Goal: Task Accomplishment & Management: Manage account settings

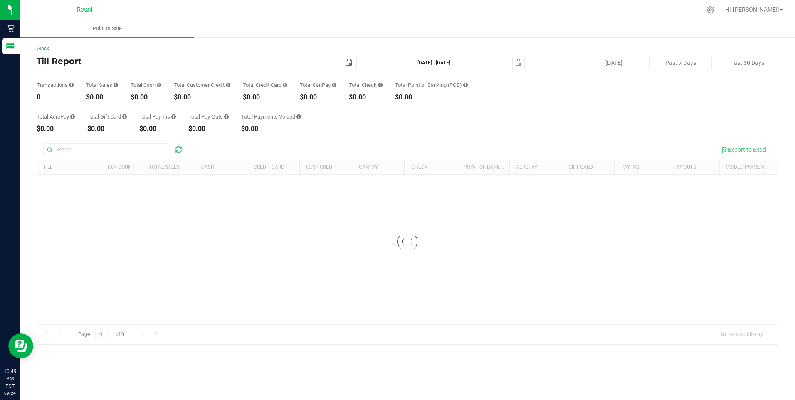
click at [345, 63] on span "select" at bounding box center [349, 63] width 12 height 12
click at [390, 147] on link "24" at bounding box center [387, 147] width 12 height 13
type input "[DATE]"
click at [521, 62] on span "select" at bounding box center [518, 62] width 7 height 7
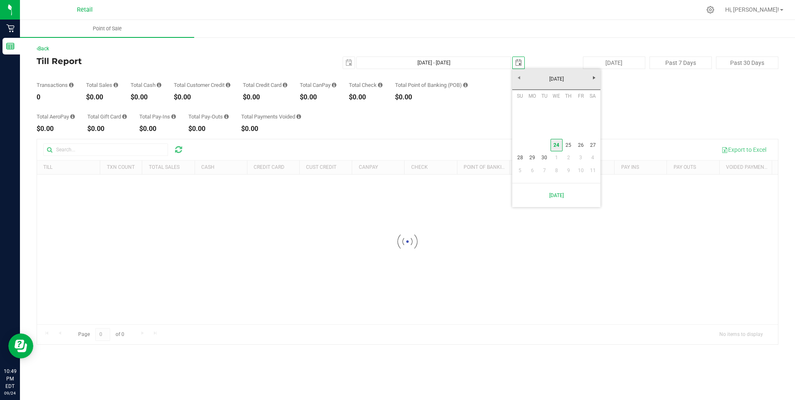
click at [559, 146] on link "24" at bounding box center [557, 145] width 12 height 13
type input "[DATE] - [DATE]"
type input "[DATE]"
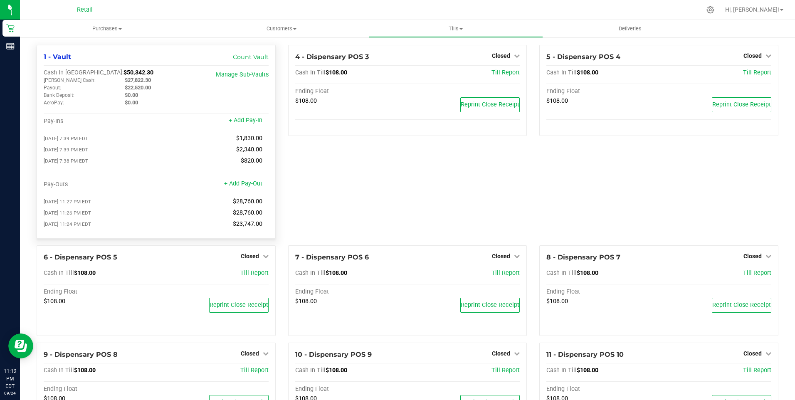
click at [250, 187] on link "+ Add Pay-Out" at bounding box center [243, 183] width 38 height 7
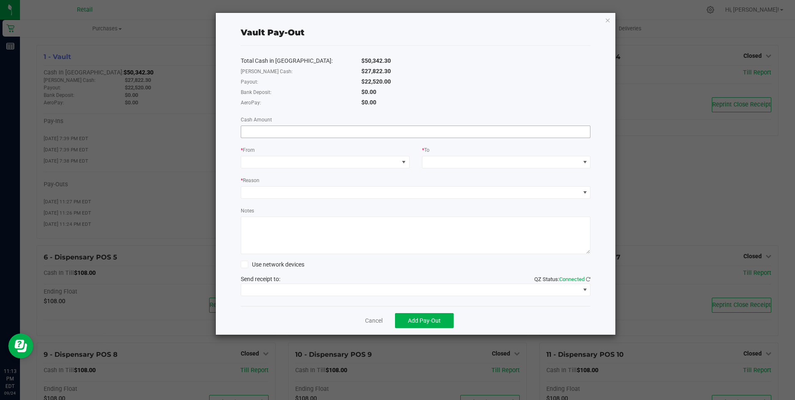
click at [261, 133] on input at bounding box center [415, 132] width 349 height 12
type input "$22,520.00"
click at [403, 160] on span at bounding box center [403, 162] width 7 height 7
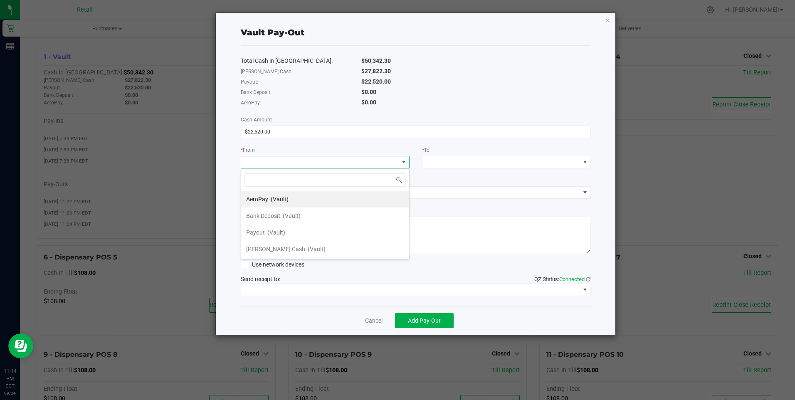
scroll to position [12, 169]
click at [264, 230] on div "Payout (Vault)" at bounding box center [265, 232] width 39 height 15
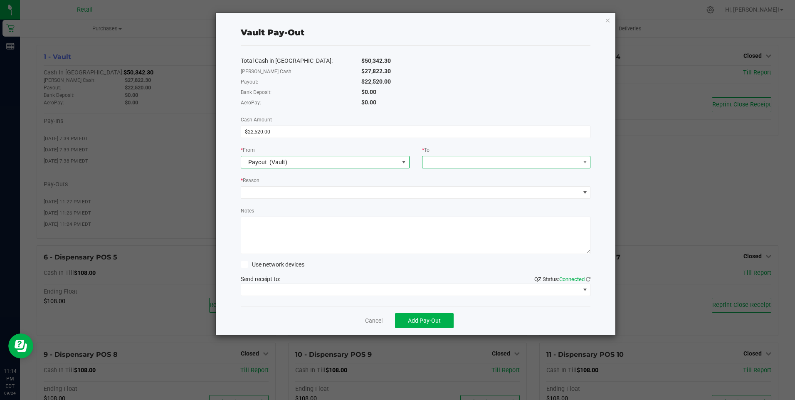
click at [466, 161] on span at bounding box center [502, 162] width 158 height 12
click at [452, 267] on span "[PERSON_NAME] Cash" at bounding box center [457, 265] width 59 height 7
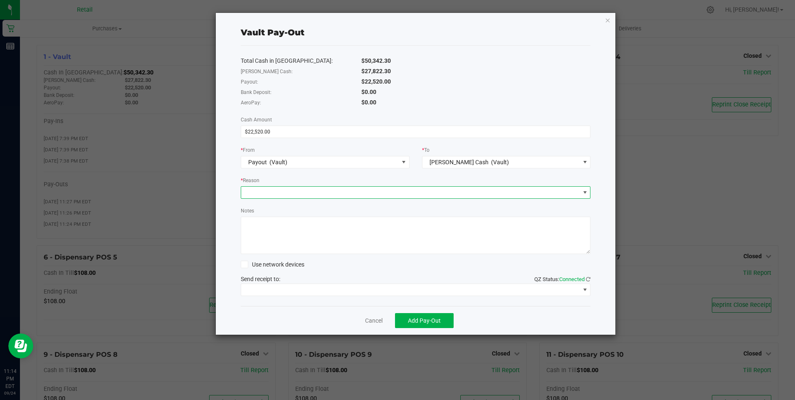
click at [282, 194] on span at bounding box center [410, 193] width 339 height 12
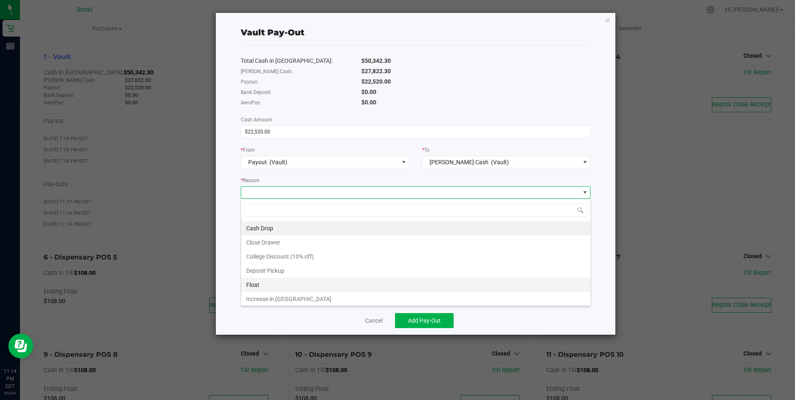
scroll to position [16, 0]
click at [255, 299] on li "Other" at bounding box center [415, 297] width 349 height 14
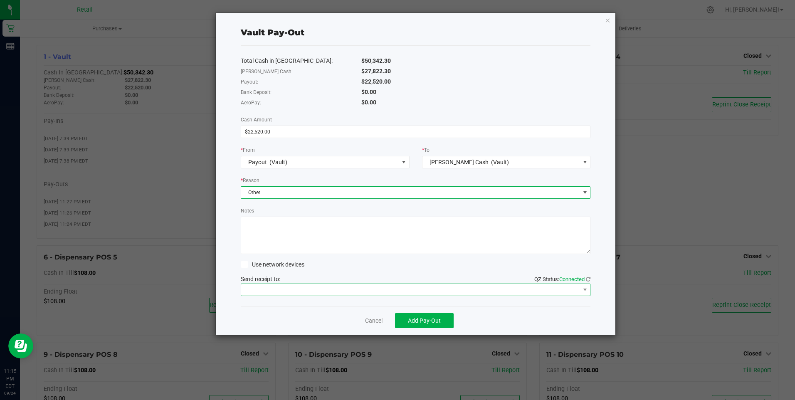
click at [287, 289] on span at bounding box center [410, 290] width 339 height 12
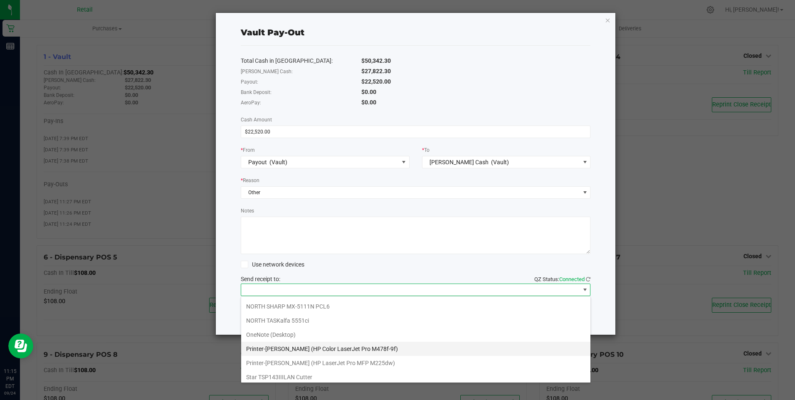
scroll to position [58, 0]
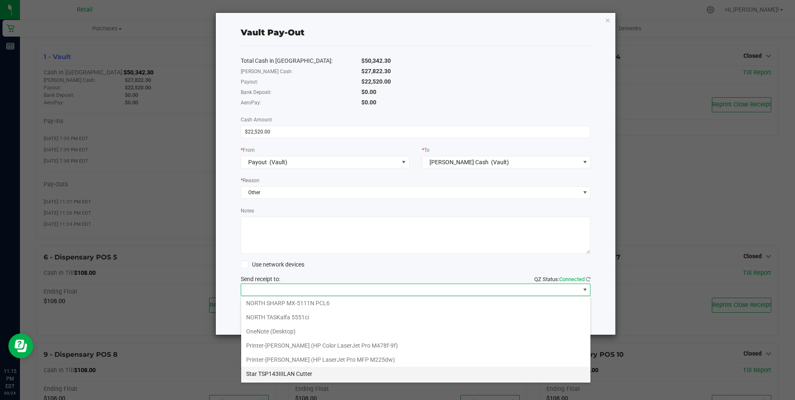
click at [303, 375] on Cutter "Star TSP143IIILAN Cutter" at bounding box center [415, 374] width 349 height 14
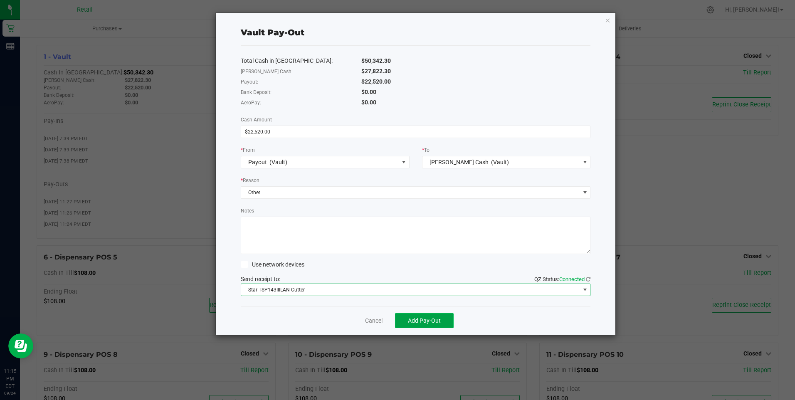
click at [415, 319] on span "Add Pay-Out" at bounding box center [424, 320] width 33 height 7
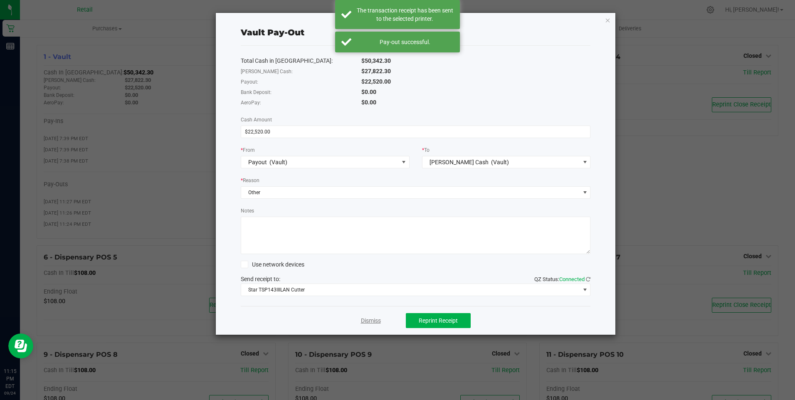
click at [374, 321] on link "Dismiss" at bounding box center [371, 320] width 20 height 9
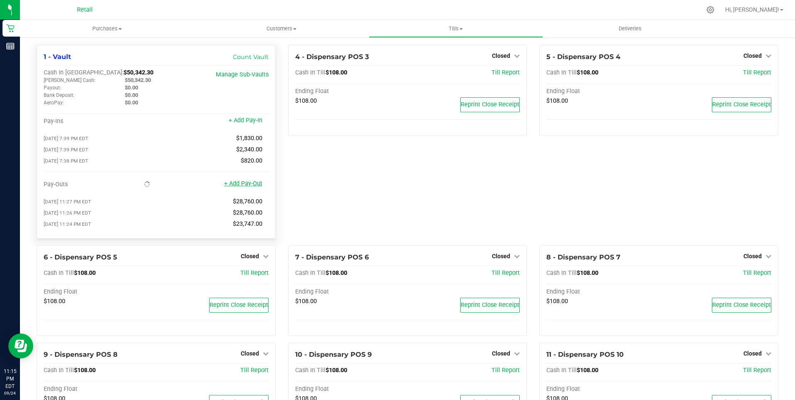
click at [249, 184] on link "+ Add Pay-Out" at bounding box center [243, 183] width 38 height 7
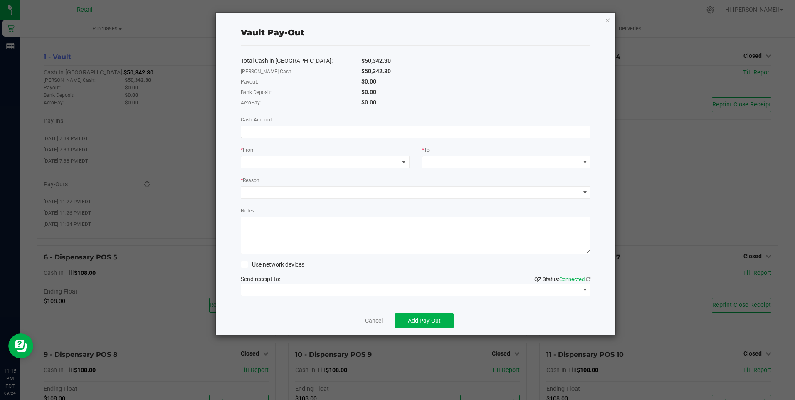
click at [276, 134] on input at bounding box center [415, 132] width 349 height 12
type input "$37,000.00"
click at [402, 158] on span at bounding box center [403, 162] width 10 height 12
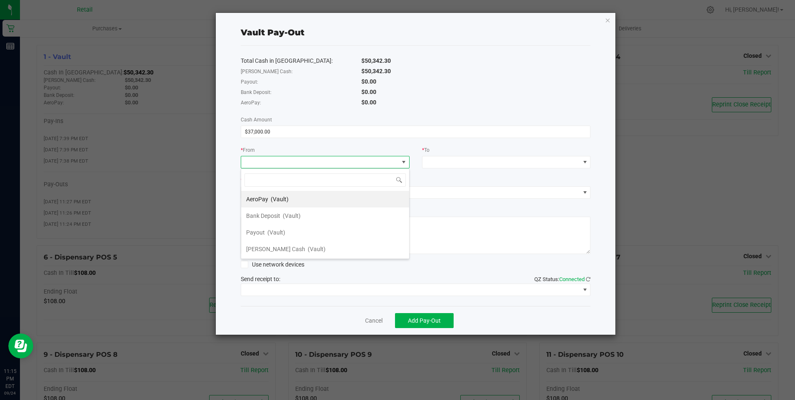
scroll to position [12, 169]
click at [274, 250] on div "Petty Cash (Vault)" at bounding box center [285, 249] width 79 height 15
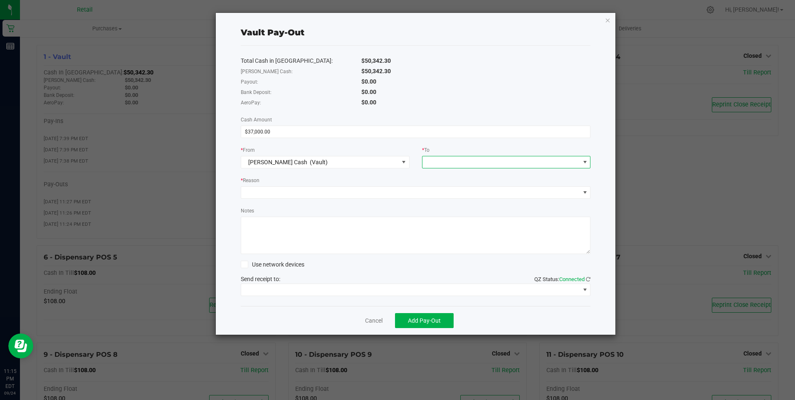
click at [436, 161] on span at bounding box center [502, 162] width 158 height 12
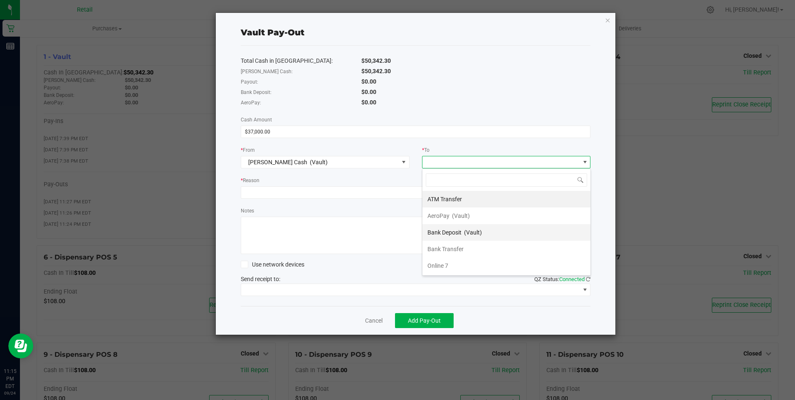
click at [442, 234] on span "Bank Deposit" at bounding box center [445, 232] width 34 height 7
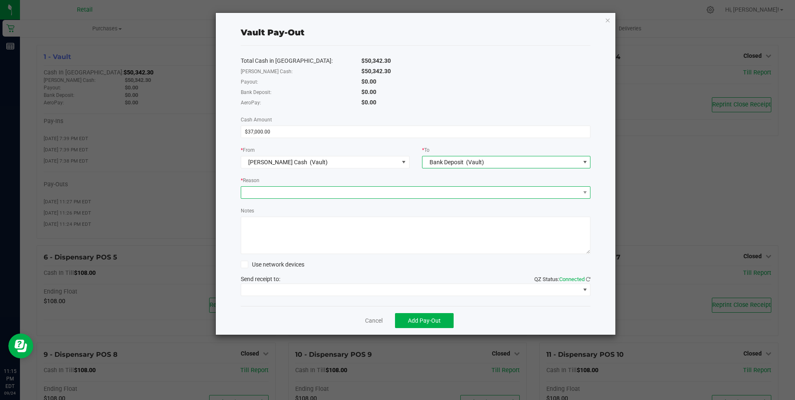
click at [266, 190] on span at bounding box center [410, 193] width 339 height 12
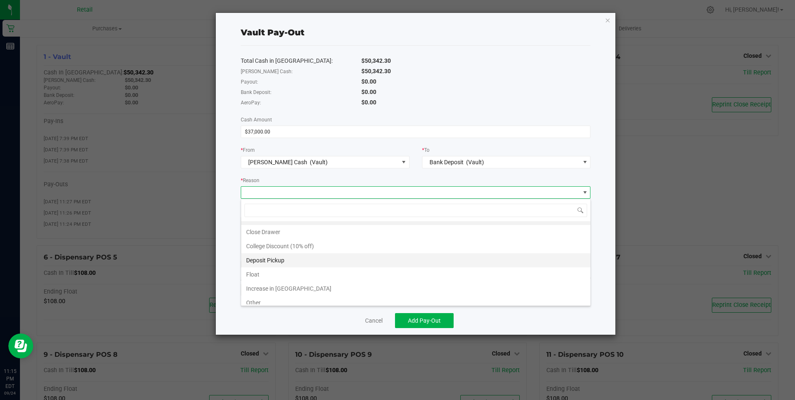
scroll to position [16, 0]
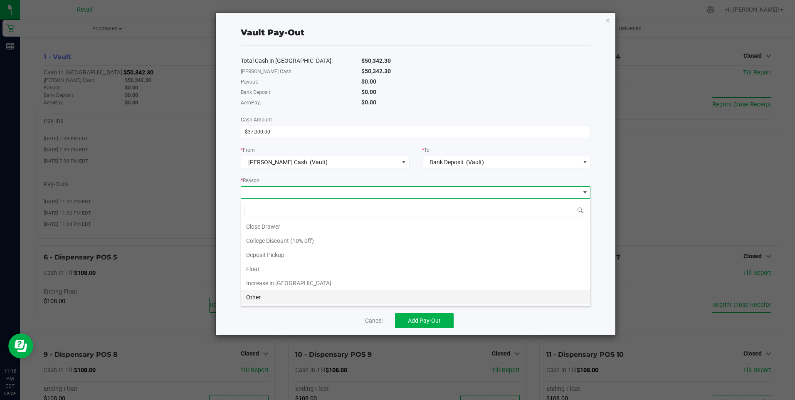
click at [264, 297] on li "Other" at bounding box center [415, 297] width 349 height 14
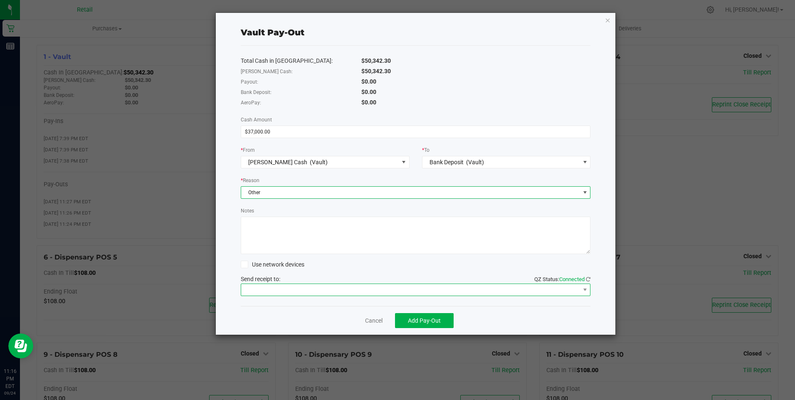
click at [310, 288] on span at bounding box center [410, 290] width 339 height 12
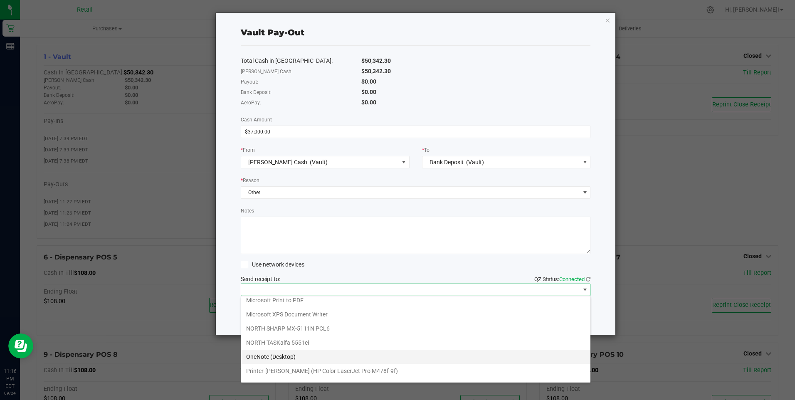
scroll to position [58, 0]
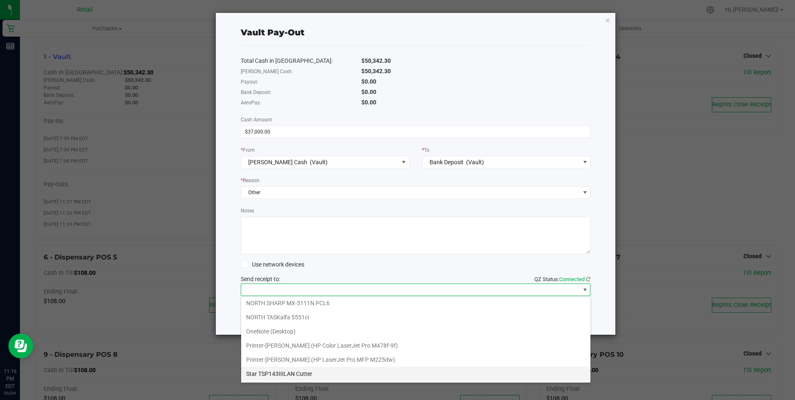
click at [289, 373] on Cutter "Star TSP143IIILAN Cutter" at bounding box center [415, 374] width 349 height 14
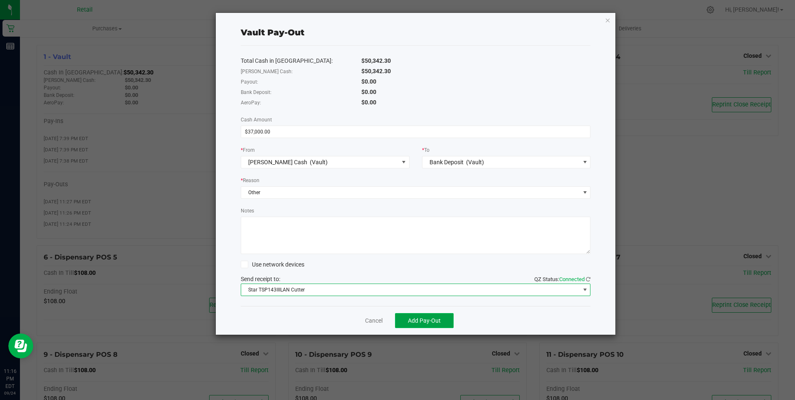
click at [410, 321] on span "Add Pay-Out" at bounding box center [424, 320] width 33 height 7
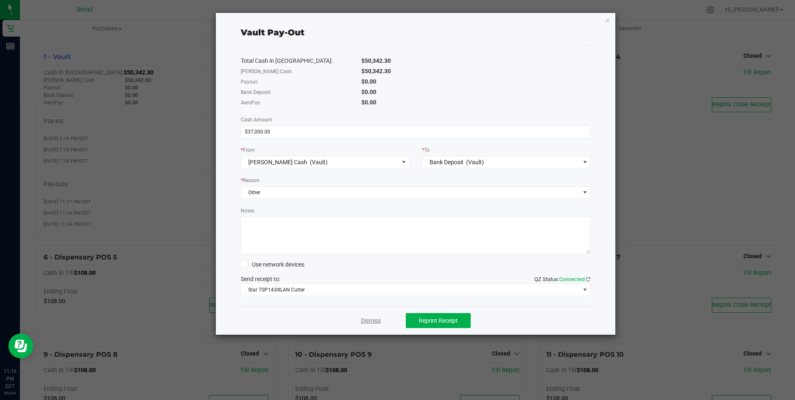
click at [373, 321] on link "Dismiss" at bounding box center [371, 320] width 20 height 9
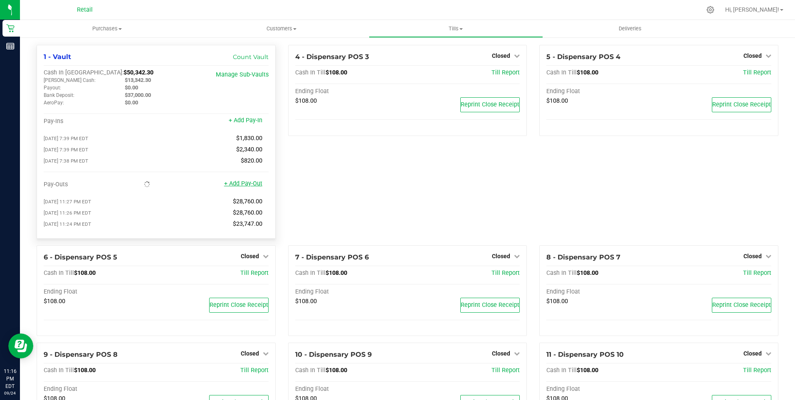
click at [245, 186] on link "+ Add Pay-Out" at bounding box center [243, 183] width 38 height 7
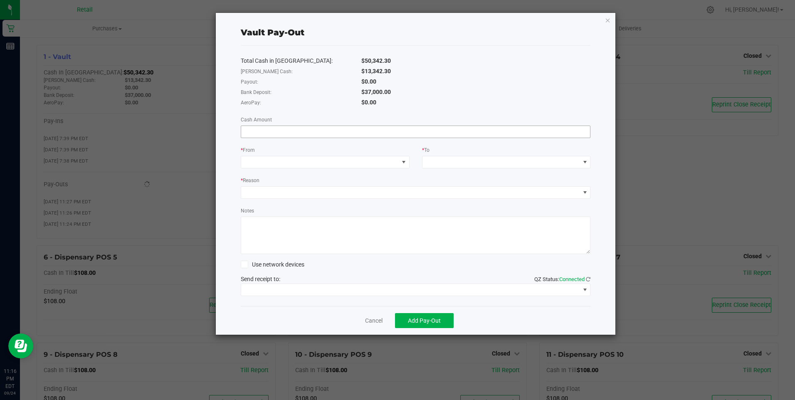
click at [288, 133] on input at bounding box center [415, 132] width 349 height 12
type input "$37,000.00"
click at [405, 163] on span at bounding box center [403, 162] width 7 height 7
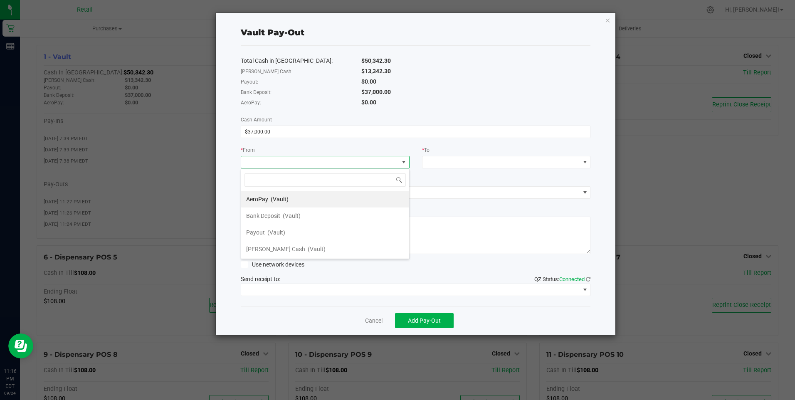
scroll to position [12, 169]
click at [279, 217] on span "Bank Deposit" at bounding box center [263, 216] width 34 height 7
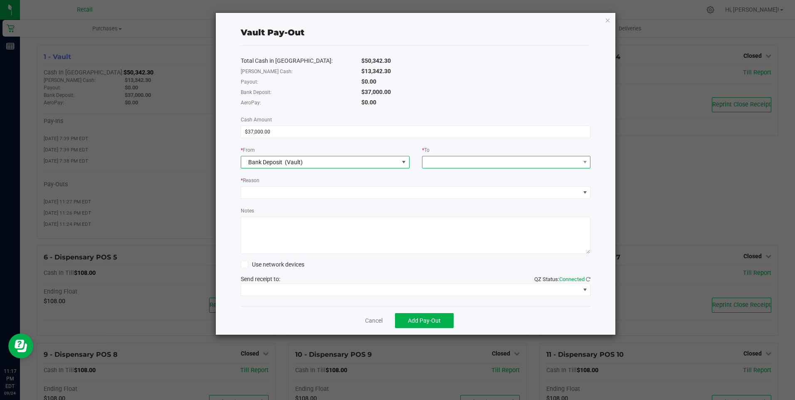
click at [462, 161] on span at bounding box center [502, 162] width 158 height 12
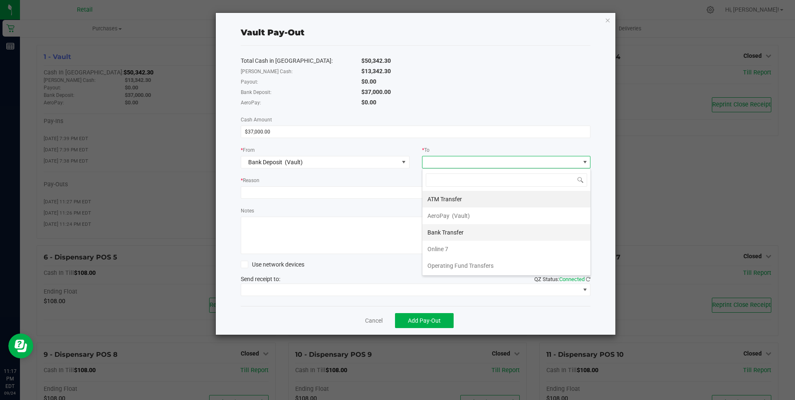
click at [457, 230] on span "Bank Transfer" at bounding box center [446, 232] width 36 height 7
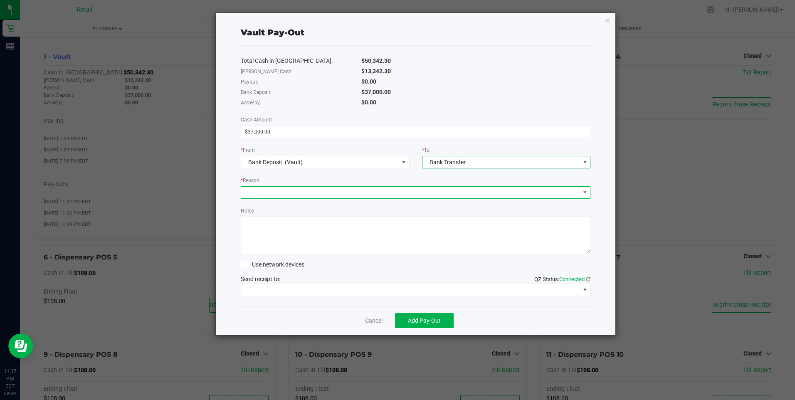
click at [282, 193] on span at bounding box center [410, 193] width 339 height 12
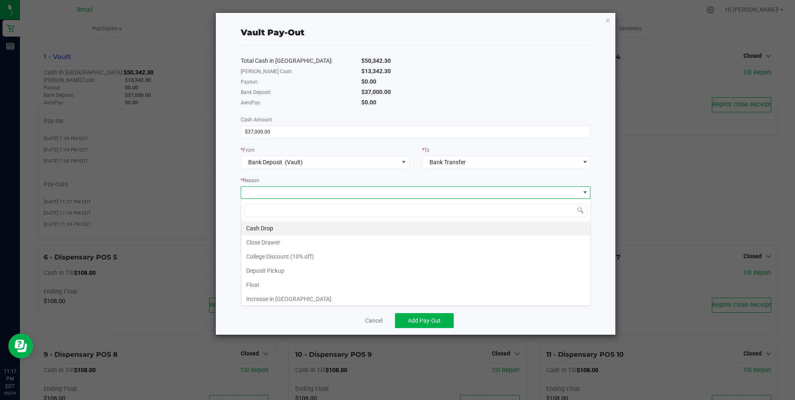
scroll to position [12, 350]
click at [278, 271] on li "Deposit Pickup" at bounding box center [415, 271] width 349 height 14
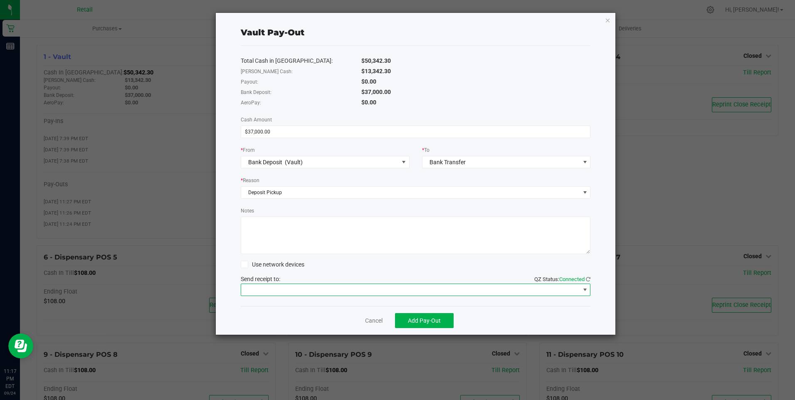
click at [321, 289] on span at bounding box center [410, 290] width 339 height 12
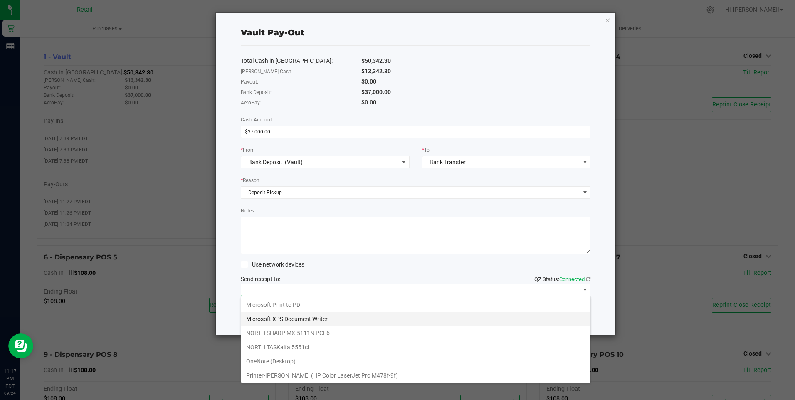
scroll to position [58, 0]
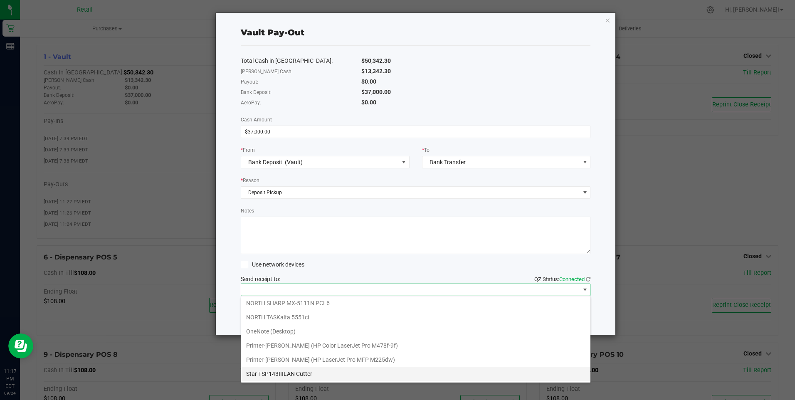
click at [306, 373] on Cutter "Star TSP143IIILAN Cutter" at bounding box center [415, 374] width 349 height 14
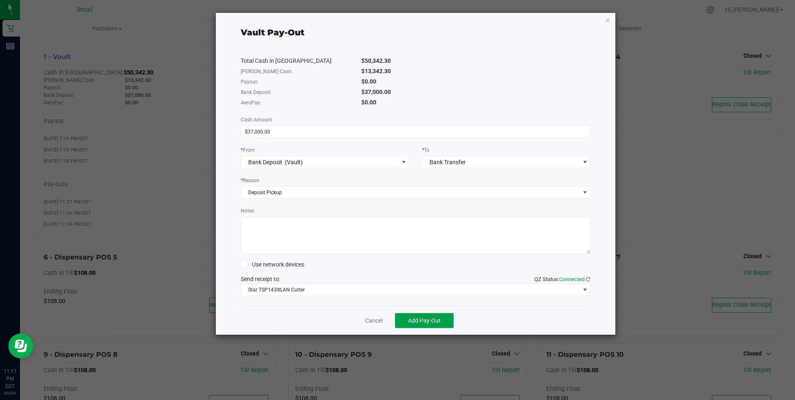
click at [421, 317] on span "Add Pay-Out" at bounding box center [424, 320] width 33 height 7
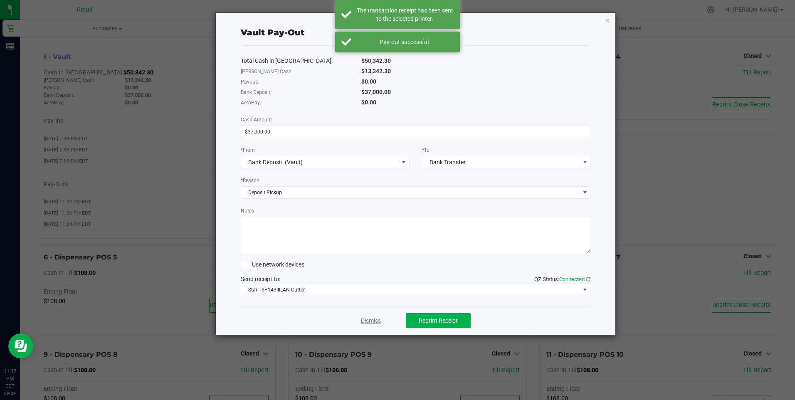
click at [369, 318] on link "Dismiss" at bounding box center [371, 320] width 20 height 9
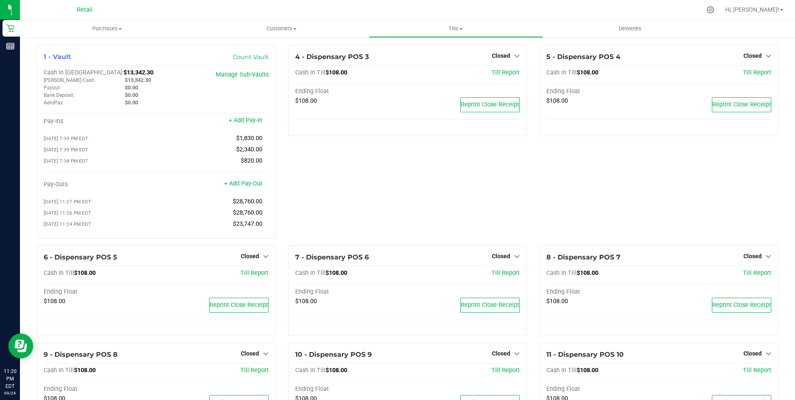
drag, startPoint x: 147, startPoint y: 400, endPoint x: 27, endPoint y: 121, distance: 303.2
